Goal: Task Accomplishment & Management: Manage account settings

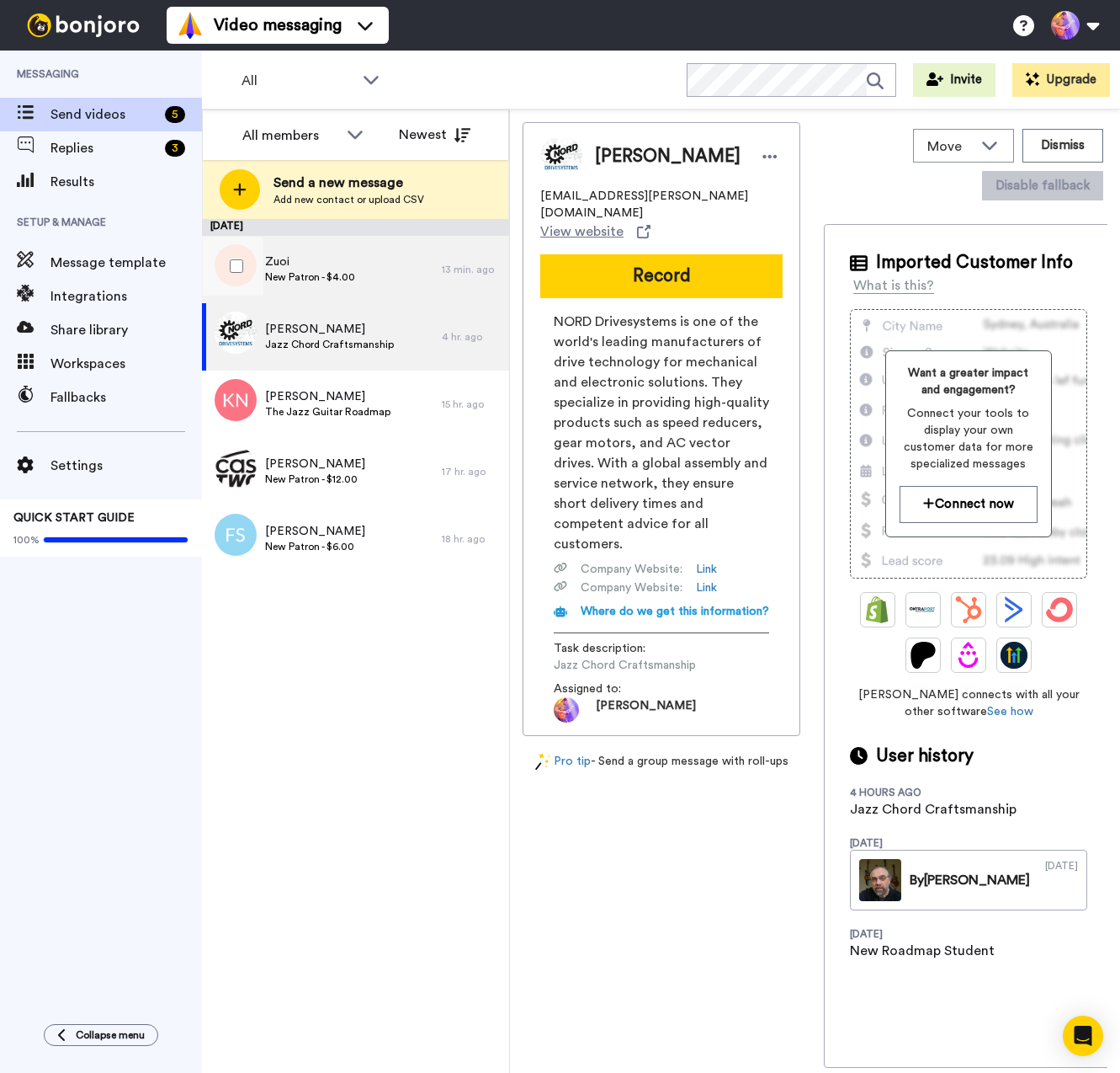
click at [381, 254] on div "Zuoi New Patron - $4.00" at bounding box center [321, 268] width 240 height 67
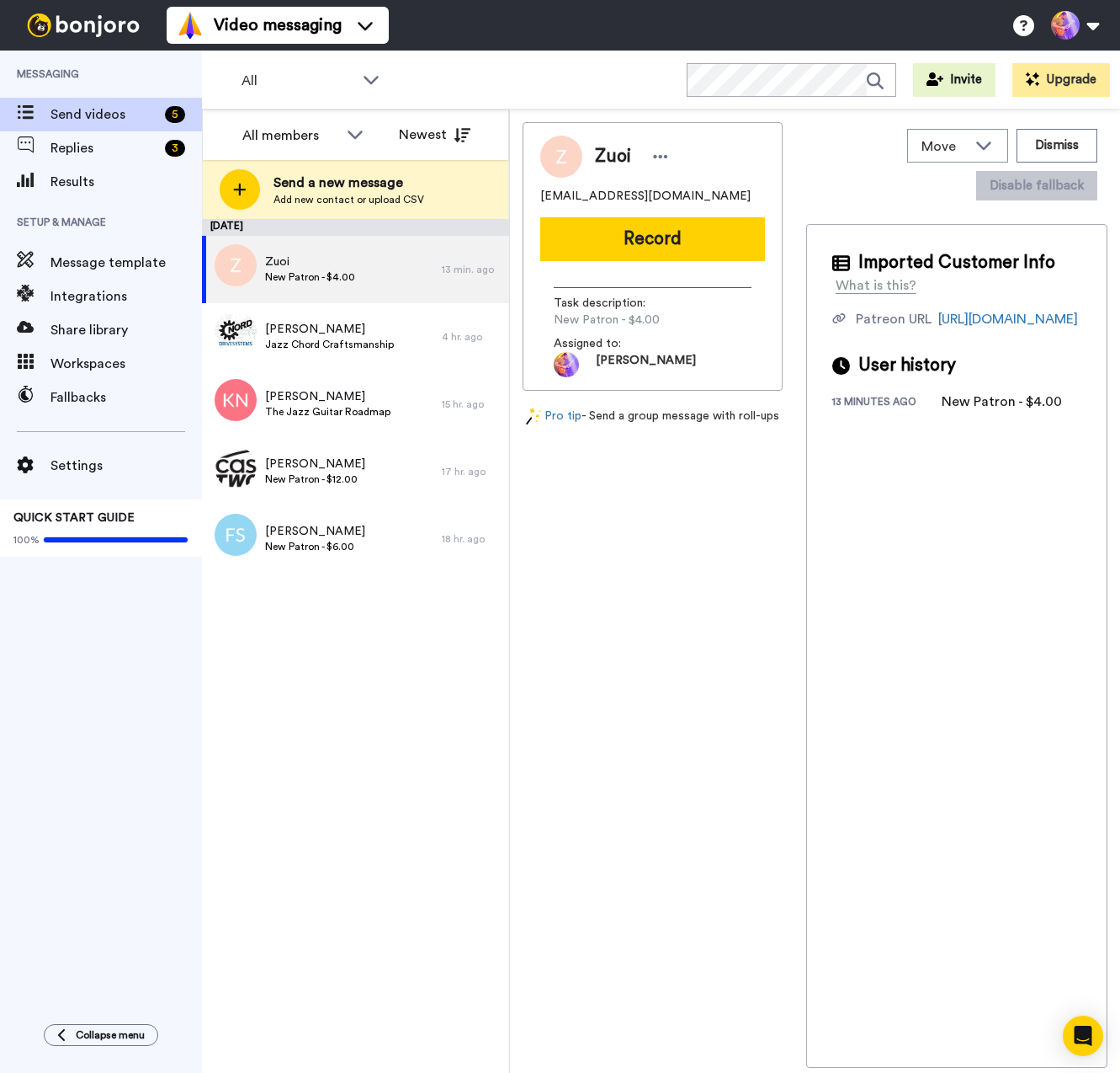
click at [316, 723] on div "September 24 Zuoi New Patron - $4.00 13 min. ago Christian Bahrke Jazz Chord Cr…" at bounding box center [355, 645] width 307 height 854
